Goal: Transaction & Acquisition: Purchase product/service

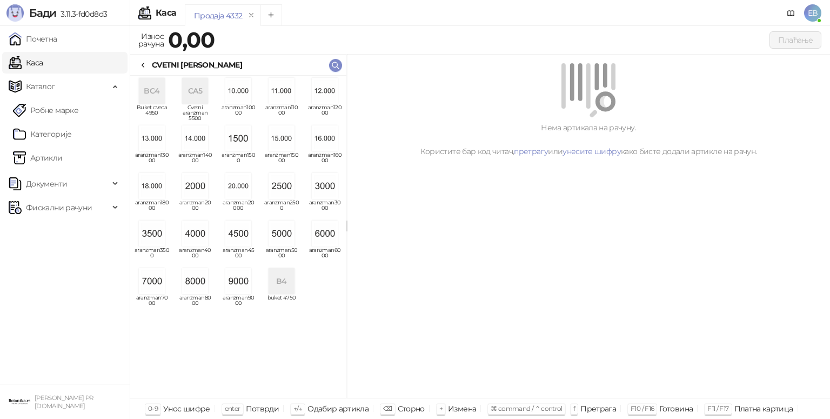
click at [325, 232] on img "grid" at bounding box center [325, 234] width 26 height 26
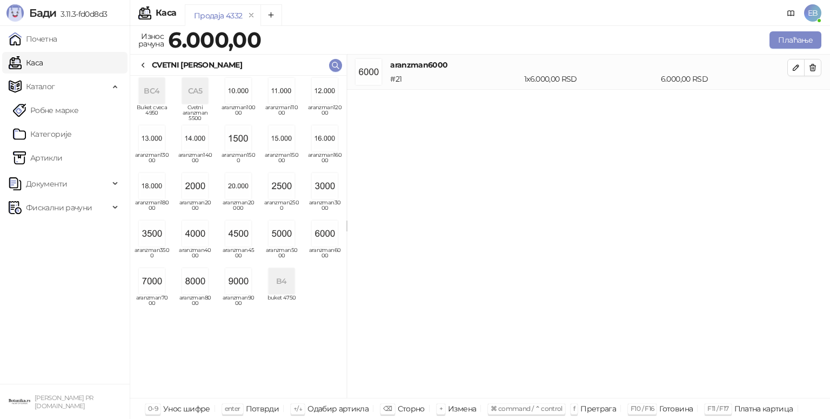
click at [156, 58] on div "CVETNI [PERSON_NAME]" at bounding box center [238, 65] width 216 height 21
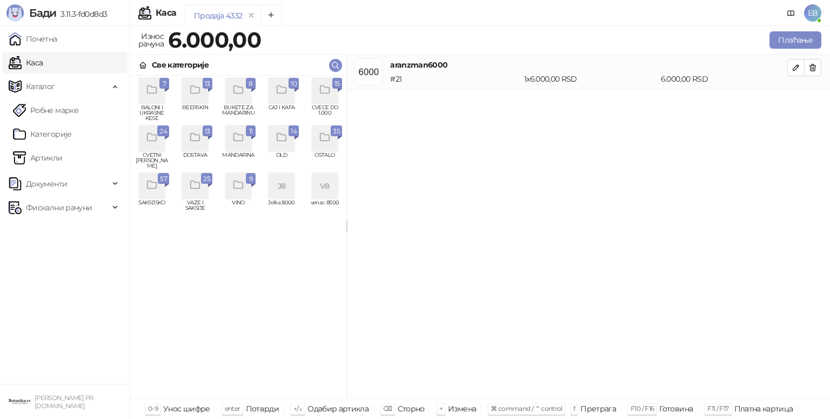
click at [339, 90] on div "grid" at bounding box center [340, 90] width 4 height 3
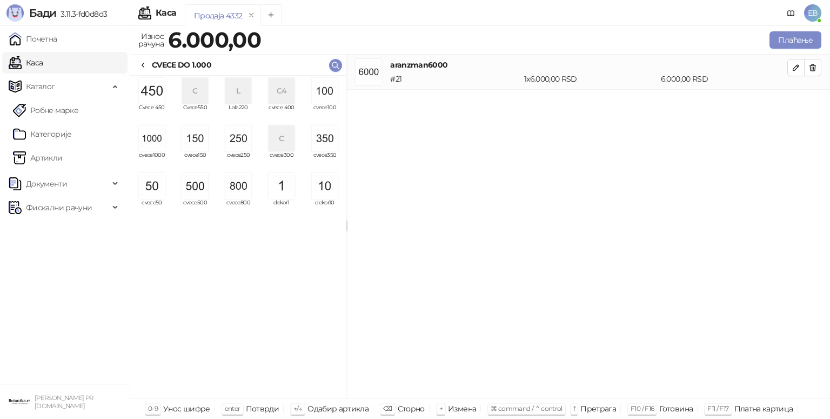
click at [157, 95] on img "grid" at bounding box center [152, 91] width 26 height 26
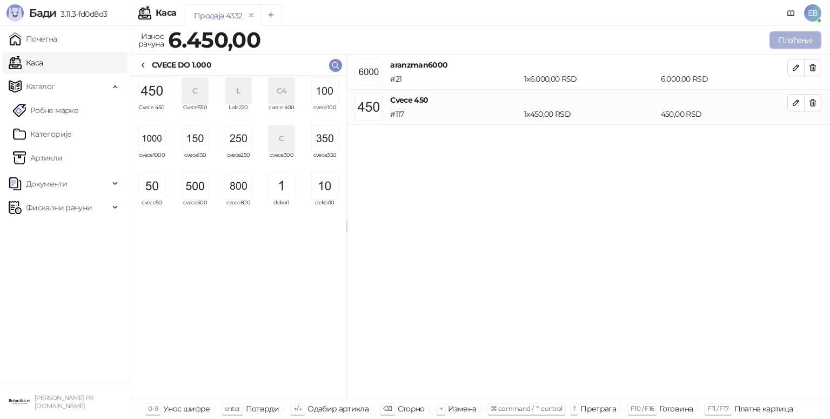
click at [787, 42] on button "Плаћање" at bounding box center [796, 39] width 52 height 17
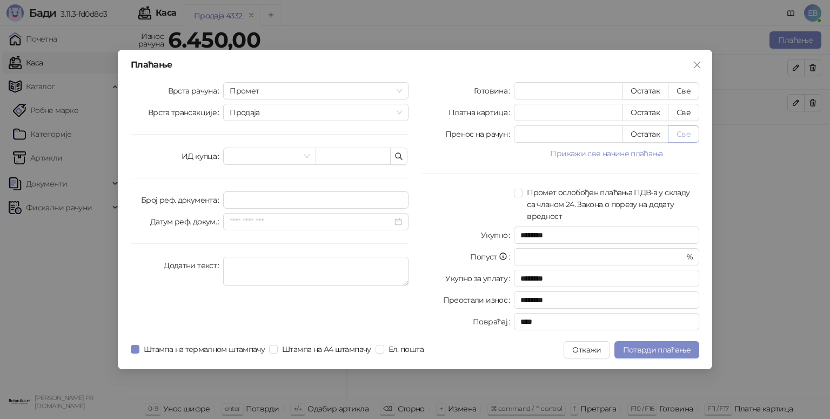
click at [684, 138] on button "Све" at bounding box center [683, 133] width 31 height 17
type input "****"
click at [667, 348] on span "Потврди плаћање" at bounding box center [657, 350] width 68 height 10
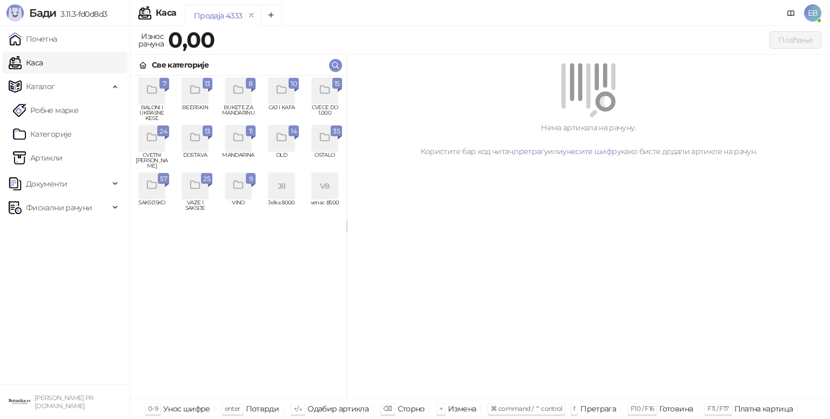
click at [328, 93] on icon "grid" at bounding box center [324, 90] width 9 height 8
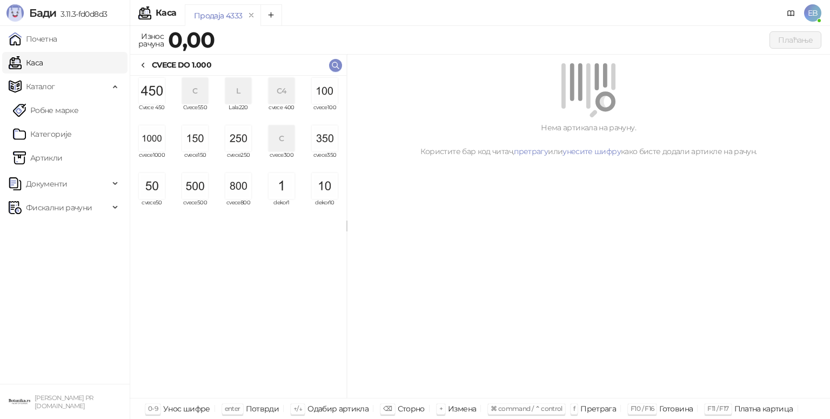
click at [333, 96] on img "grid" at bounding box center [325, 91] width 26 height 26
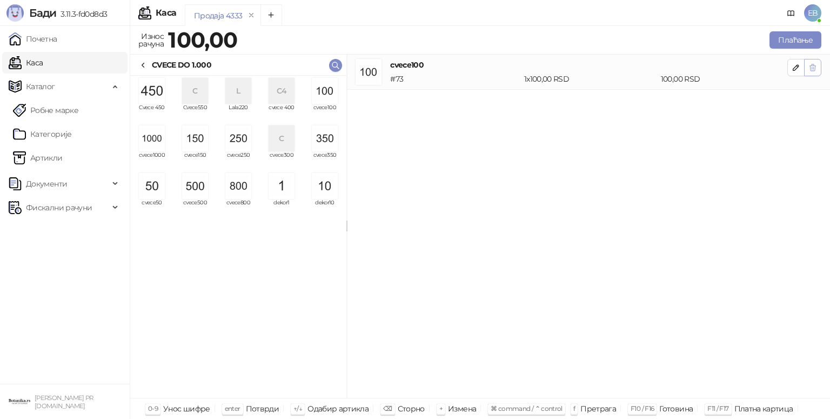
click at [817, 75] on button "button" at bounding box center [812, 67] width 17 height 17
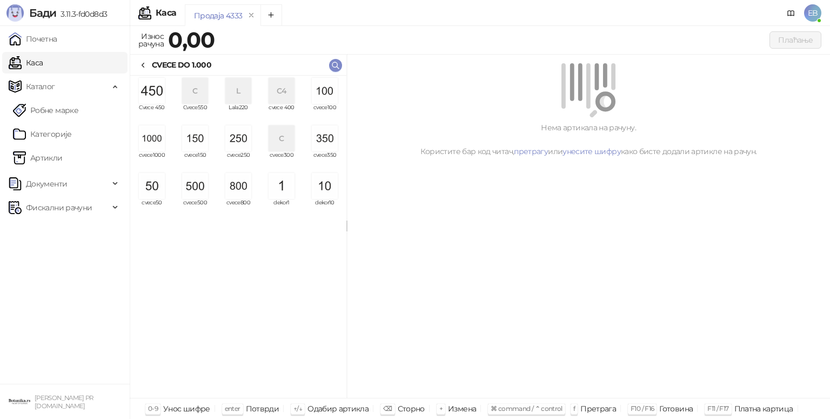
click at [167, 137] on div "grid" at bounding box center [152, 138] width 35 height 26
click at [155, 147] on img "grid" at bounding box center [152, 138] width 26 height 26
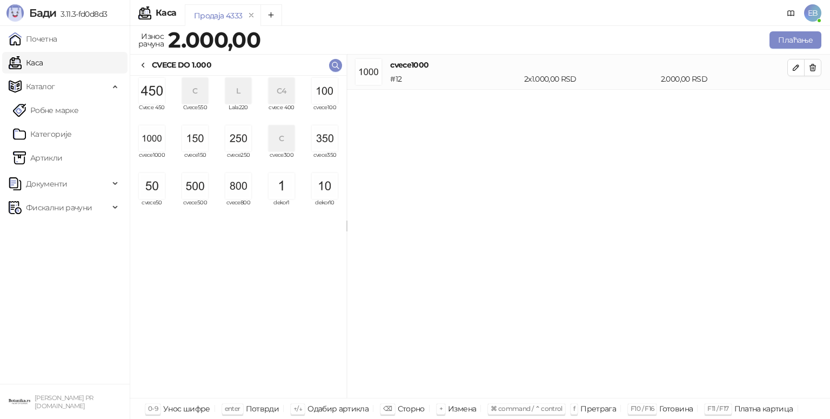
click at [150, 150] on img "grid" at bounding box center [152, 138] width 26 height 26
click at [197, 191] on img "grid" at bounding box center [195, 186] width 26 height 26
click at [238, 143] on img "grid" at bounding box center [238, 138] width 26 height 26
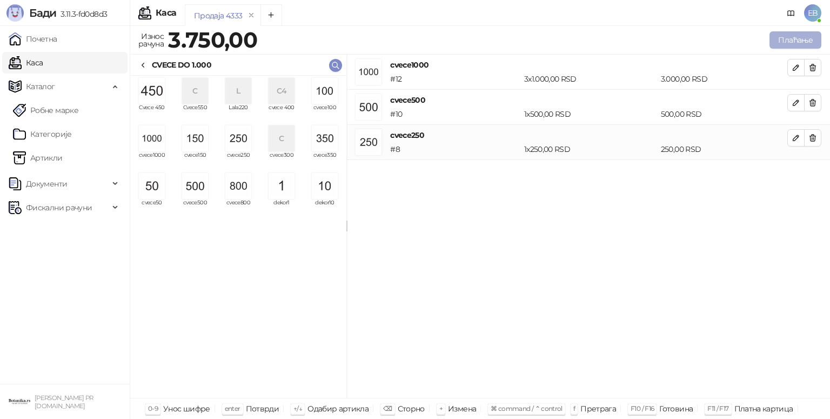
click at [795, 39] on button "Плаћање" at bounding box center [796, 39] width 52 height 17
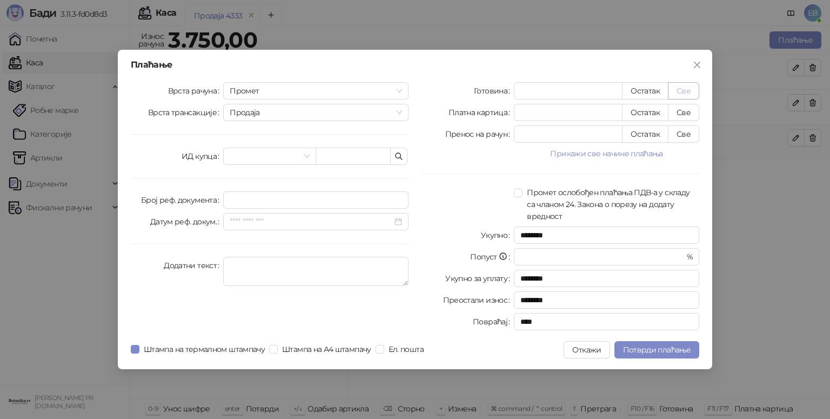
click at [685, 86] on button "Све" at bounding box center [683, 90] width 31 height 17
type input "****"
click at [685, 343] on button "Потврди плаћање" at bounding box center [657, 349] width 85 height 17
